Goal: Task Accomplishment & Management: Manage account settings

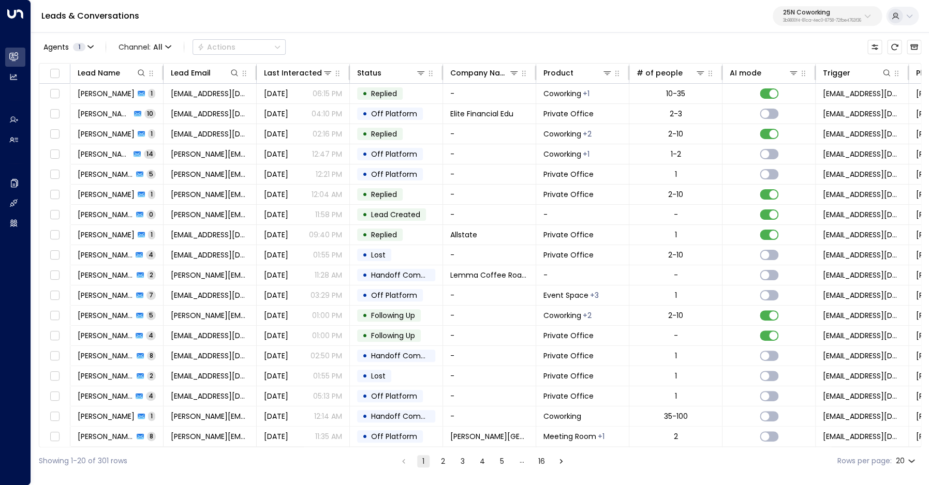
click at [838, 12] on p "25N Coworking" at bounding box center [822, 12] width 78 height 6
type input "*****"
click at [797, 87] on span "ID: 58c4b32c-92b1-4356-be9b-1247e2c02228" at bounding box center [796, 87] width 144 height 9
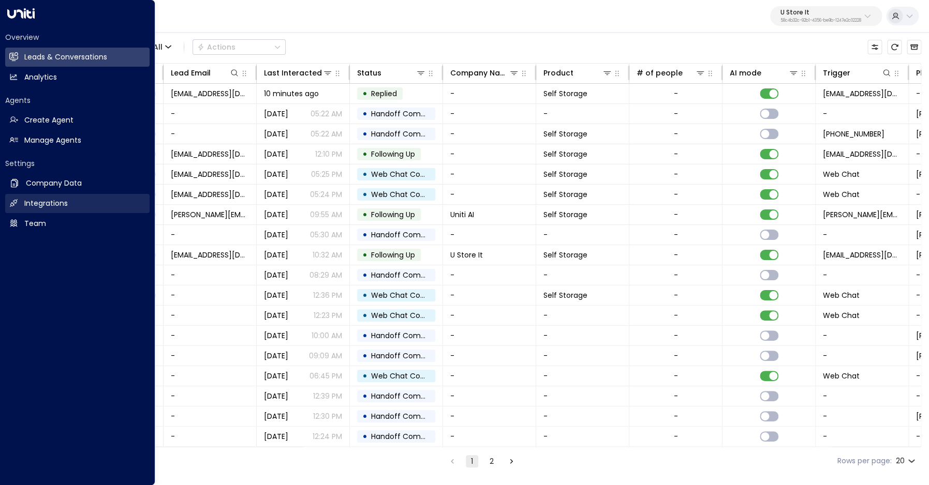
click at [34, 204] on h2 "Integrations" at bounding box center [45, 203] width 43 height 11
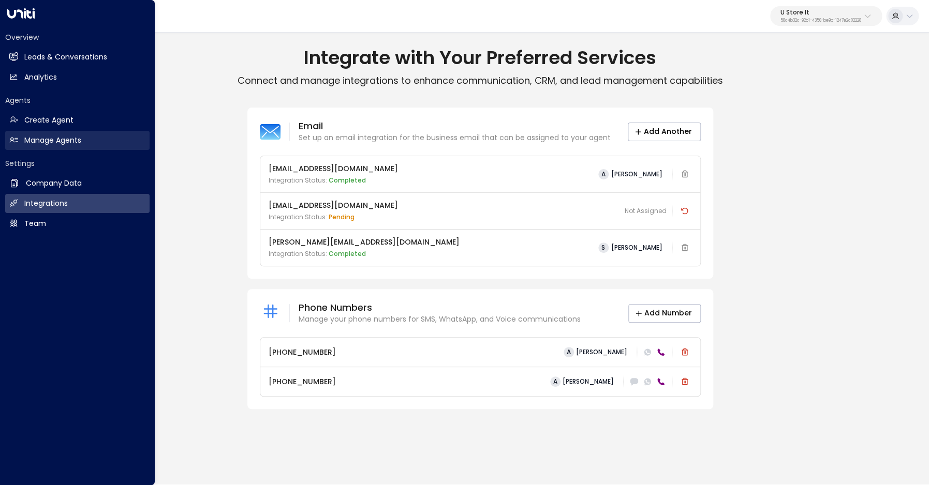
click at [40, 131] on link "Manage Agents Manage Agents" at bounding box center [77, 140] width 144 height 19
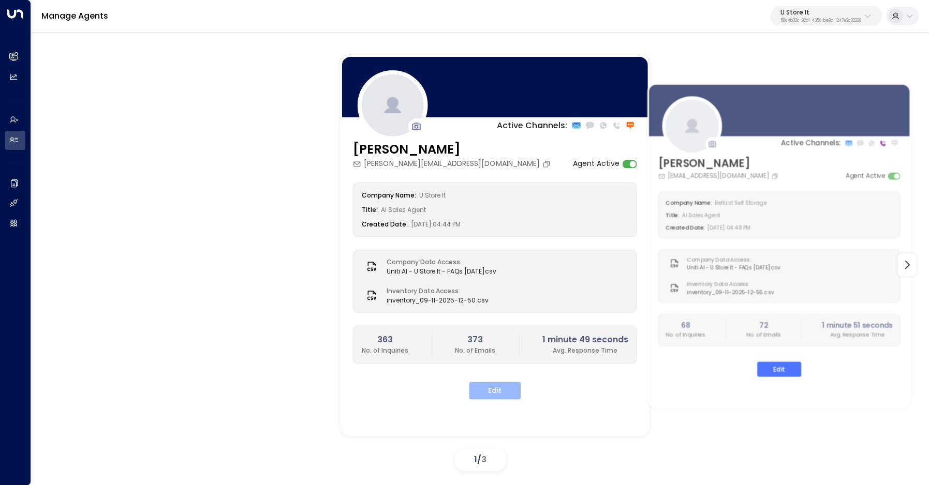
click at [492, 390] on button "Edit" at bounding box center [495, 391] width 52 height 18
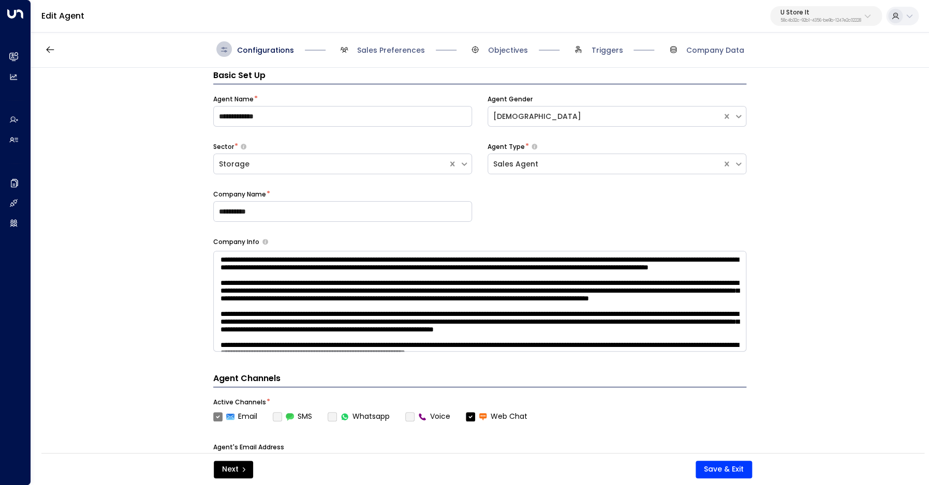
scroll to position [16, 0]
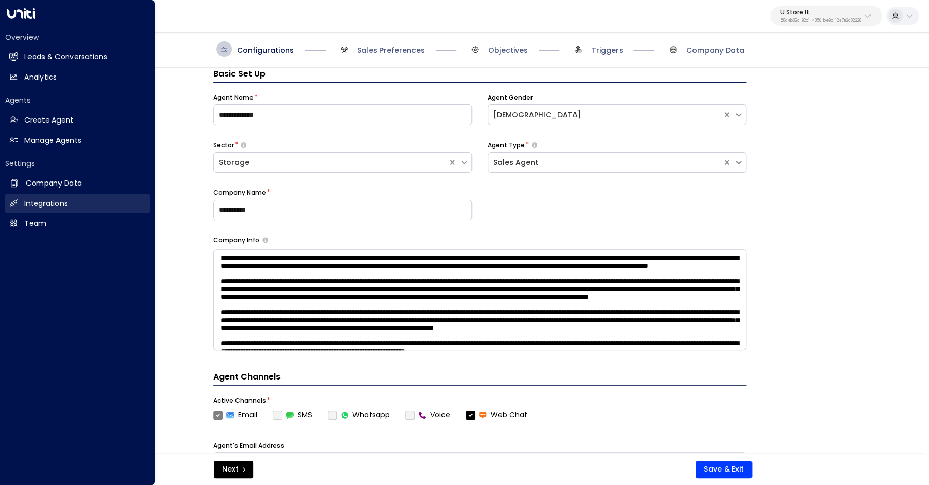
click at [42, 209] on h2 "Integrations" at bounding box center [45, 203] width 43 height 11
